Goal: Information Seeking & Learning: Learn about a topic

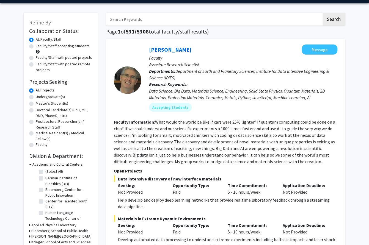
scroll to position [16, 0]
click at [30, 164] on icon at bounding box center [30, 165] width 2 height 6
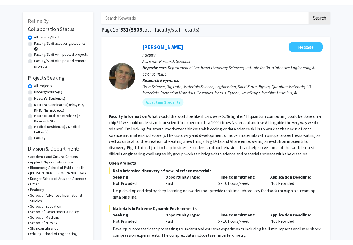
scroll to position [25, 0]
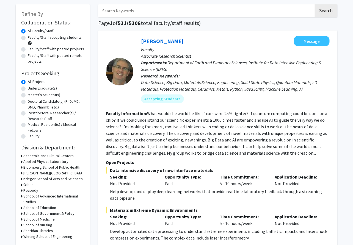
click at [28, 38] on label "Faculty/Staff accepting students" at bounding box center [55, 38] width 54 height 6
click at [28, 38] on input "Faculty/Staff accepting students" at bounding box center [30, 37] width 4 height 4
radio input "true"
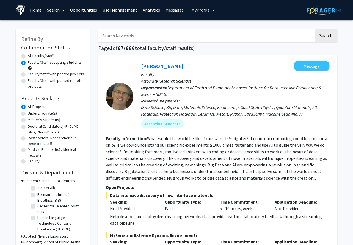
click at [28, 75] on label "Faculty/Staff with posted projects" at bounding box center [56, 74] width 56 height 6
click at [28, 75] on input "Faculty/Staff with posted projects" at bounding box center [30, 73] width 4 height 4
radio input "true"
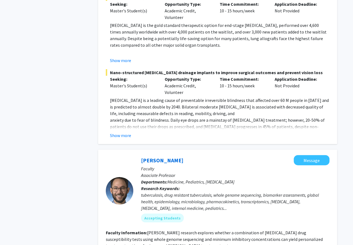
scroll to position [1291, 0]
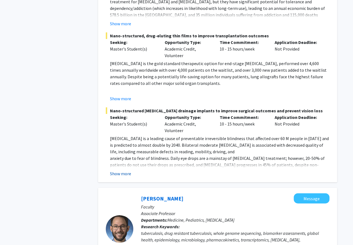
click at [120, 170] on button "Show more" at bounding box center [120, 173] width 21 height 7
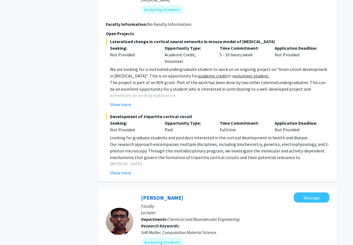
scroll to position [710, 0]
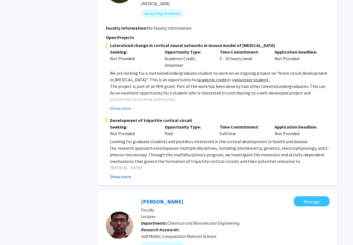
click at [124, 173] on button "Show more" at bounding box center [120, 176] width 21 height 7
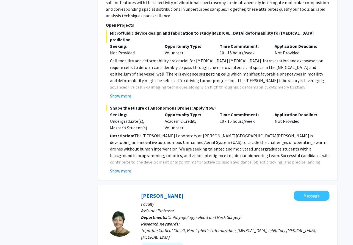
scroll to position [476, 0]
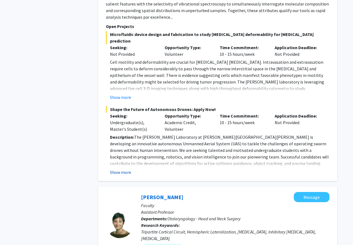
click at [122, 169] on button "Show more" at bounding box center [120, 172] width 21 height 7
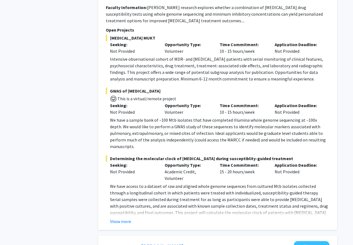
scroll to position [1812, 0]
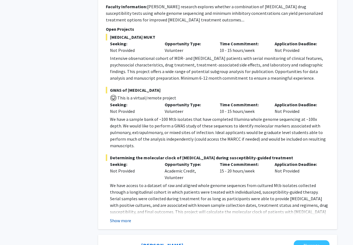
click at [118, 217] on button "Show more" at bounding box center [120, 220] width 21 height 7
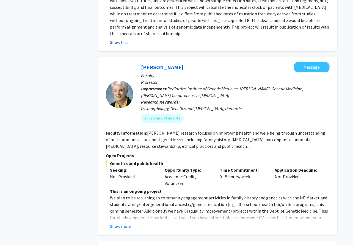
scroll to position [2028, 0]
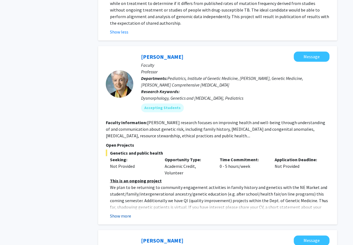
click at [121, 213] on button "Show more" at bounding box center [120, 216] width 21 height 7
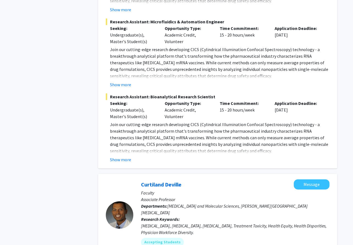
scroll to position [2426, 0]
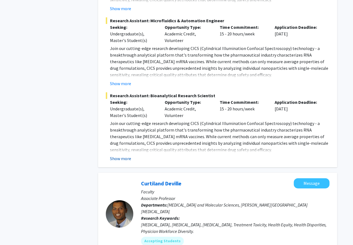
click at [121, 155] on button "Show more" at bounding box center [120, 158] width 21 height 7
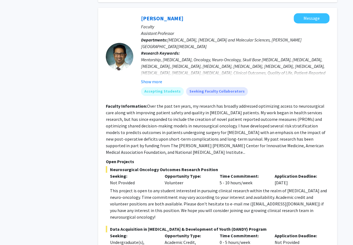
scroll to position [3072, 0]
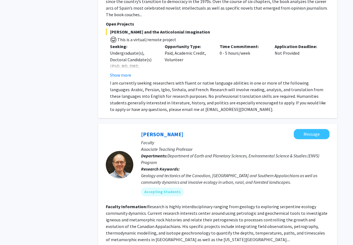
scroll to position [1978, 0]
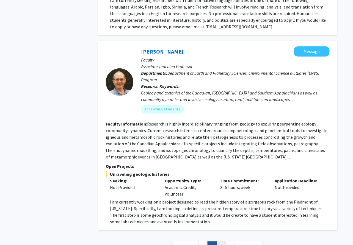
click at [184, 241] on link "3" at bounding box center [220, 246] width 9 height 10
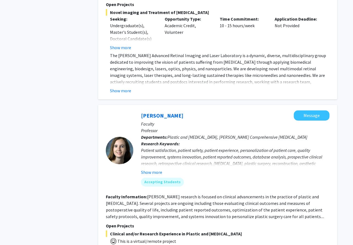
scroll to position [1913, 0]
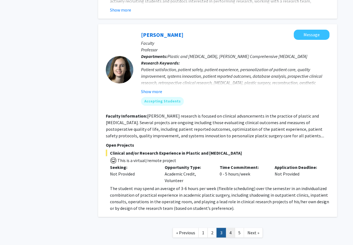
click at [184, 228] on link "4" at bounding box center [230, 233] width 9 height 10
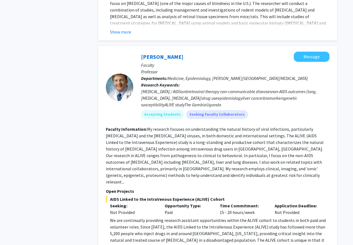
scroll to position [1954, 0]
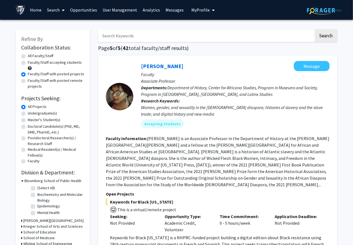
click at [28, 82] on label "Faculty/Staff with posted remote projects" at bounding box center [56, 84] width 57 height 12
click at [28, 81] on input "Faculty/Staff with posted remote projects" at bounding box center [30, 80] width 4 height 4
radio input "true"
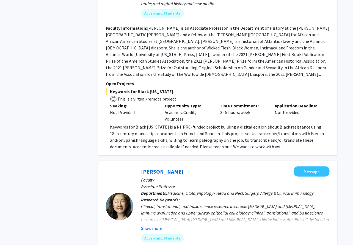
scroll to position [1177, 0]
